Goal: Task Accomplishment & Management: Manage account settings

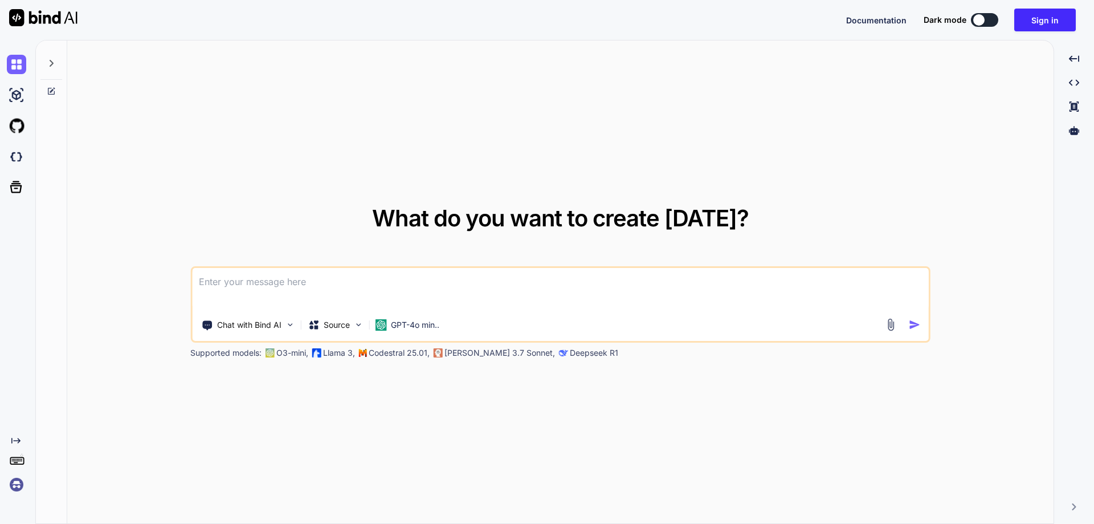
click at [14, 487] on img at bounding box center [16, 484] width 19 height 19
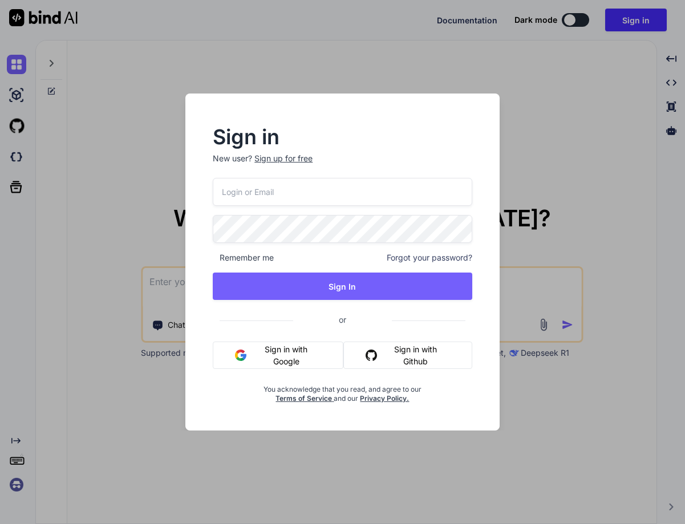
click at [610, 169] on div "Sign in New user? Sign up for free Remember me Forgot your password? Sign In or…" at bounding box center [342, 262] width 685 height 524
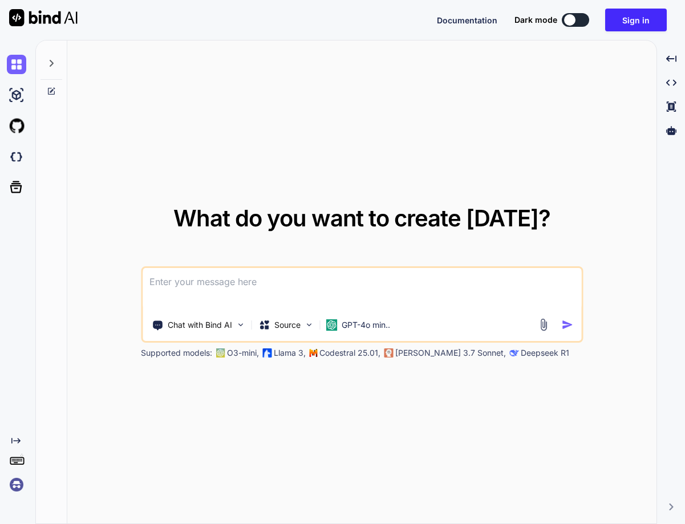
click at [18, 480] on img at bounding box center [16, 484] width 19 height 19
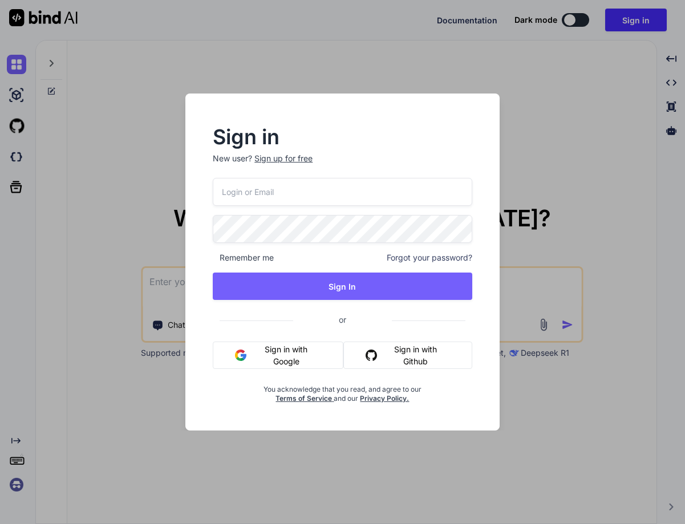
click at [269, 358] on button "Sign in with Google" at bounding box center [278, 354] width 131 height 27
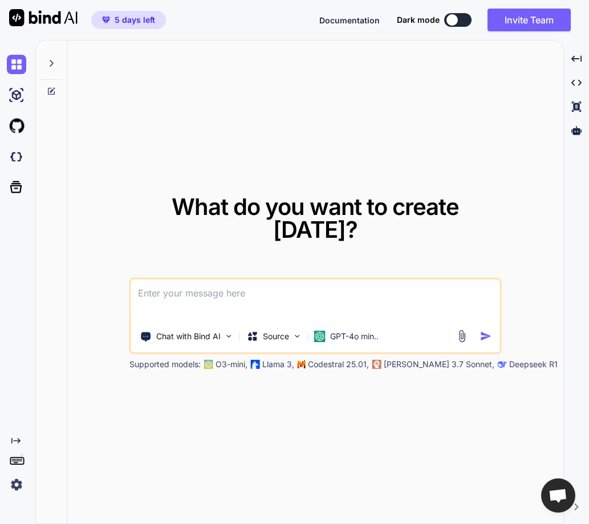
click at [18, 472] on div "Created with Pixso." at bounding box center [15, 465] width 31 height 58
click at [14, 481] on img at bounding box center [16, 484] width 19 height 19
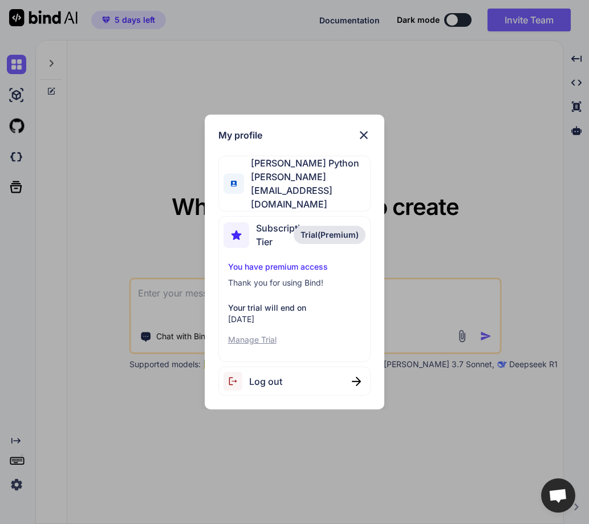
click at [251, 374] on span "Log out" at bounding box center [265, 381] width 33 height 14
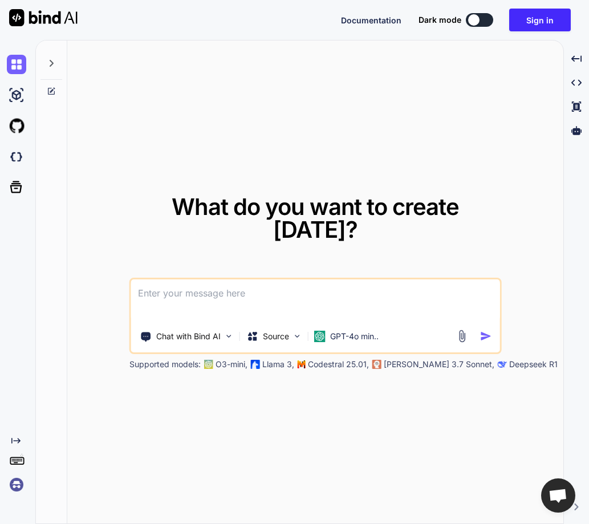
click at [6, 488] on div "Created with Pixso." at bounding box center [15, 465] width 31 height 58
click at [21, 478] on img at bounding box center [16, 484] width 19 height 19
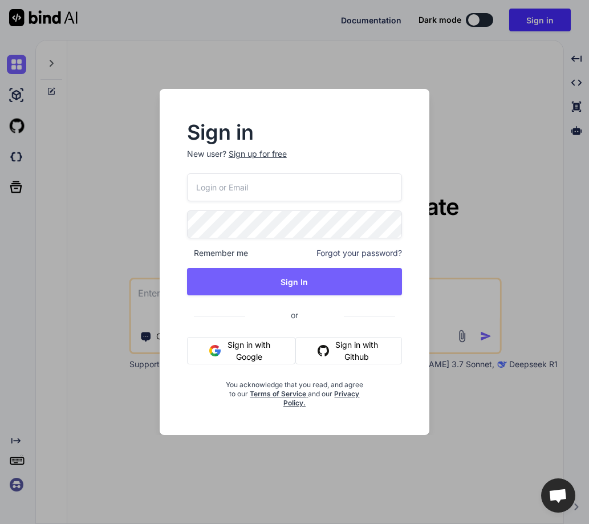
click at [250, 344] on button "Sign in with Google" at bounding box center [241, 350] width 108 height 27
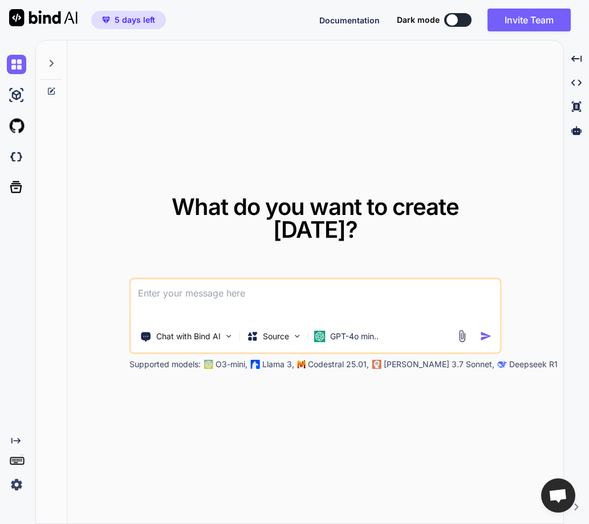
click at [9, 486] on img at bounding box center [16, 484] width 19 height 19
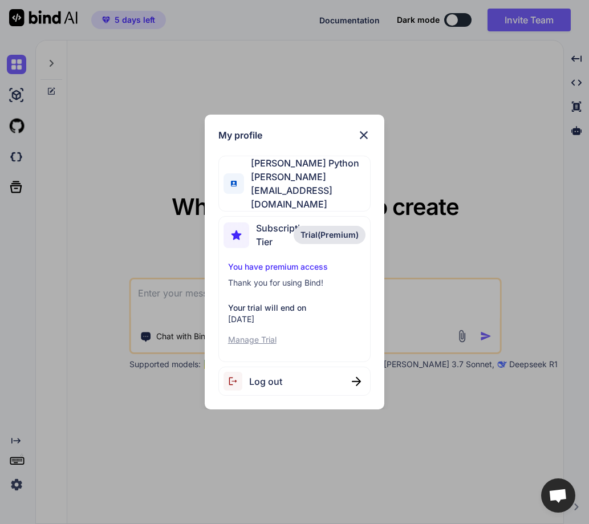
click at [296, 370] on div "Log out" at bounding box center [294, 381] width 153 height 29
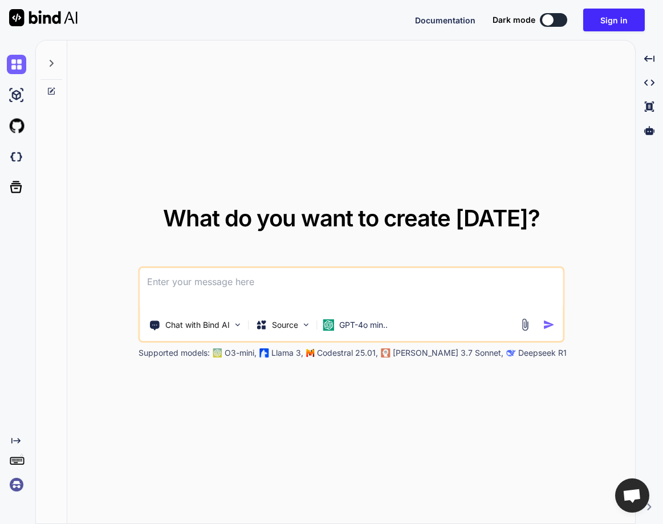
click at [17, 477] on img at bounding box center [16, 484] width 19 height 19
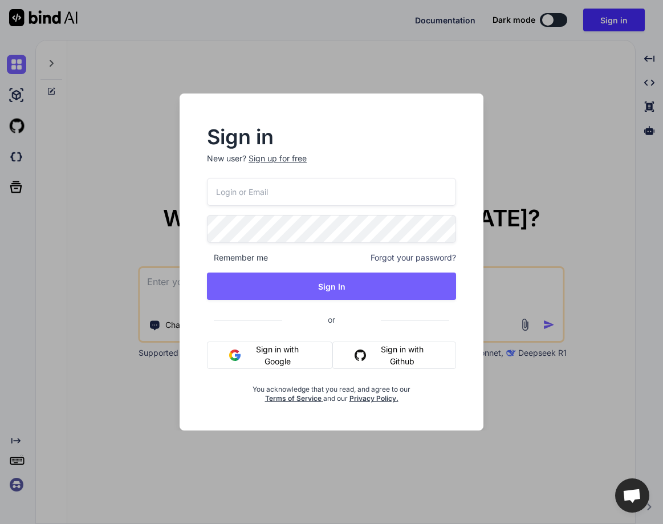
click at [262, 347] on button "Sign in with Google" at bounding box center [269, 354] width 125 height 27
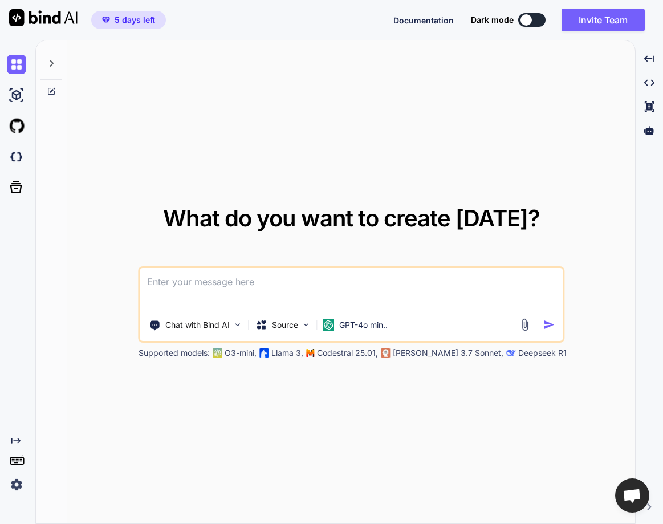
click at [15, 483] on img at bounding box center [16, 484] width 19 height 19
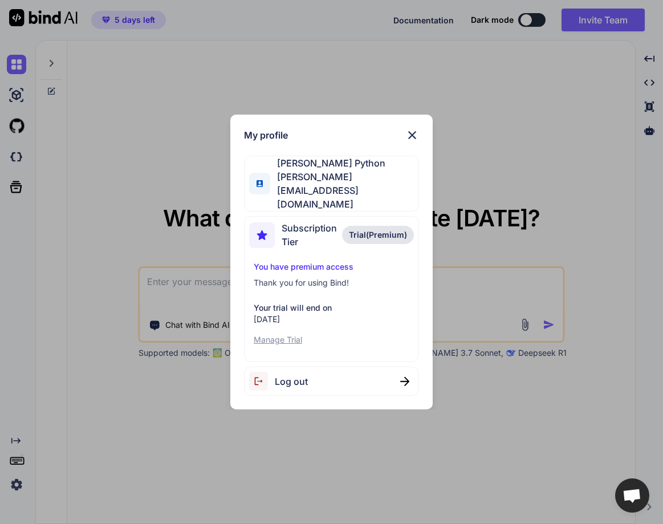
click at [313, 377] on div "Log out" at bounding box center [331, 381] width 175 height 29
